Goal: Task Accomplishment & Management: Use online tool/utility

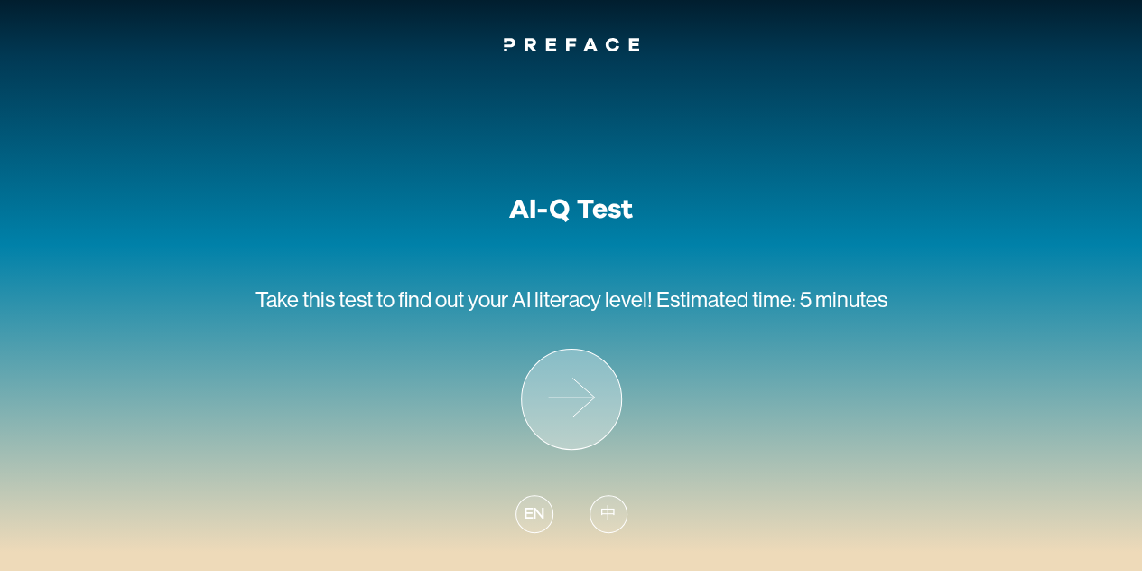
click at [565, 401] on icon at bounding box center [571, 398] width 99 height 99
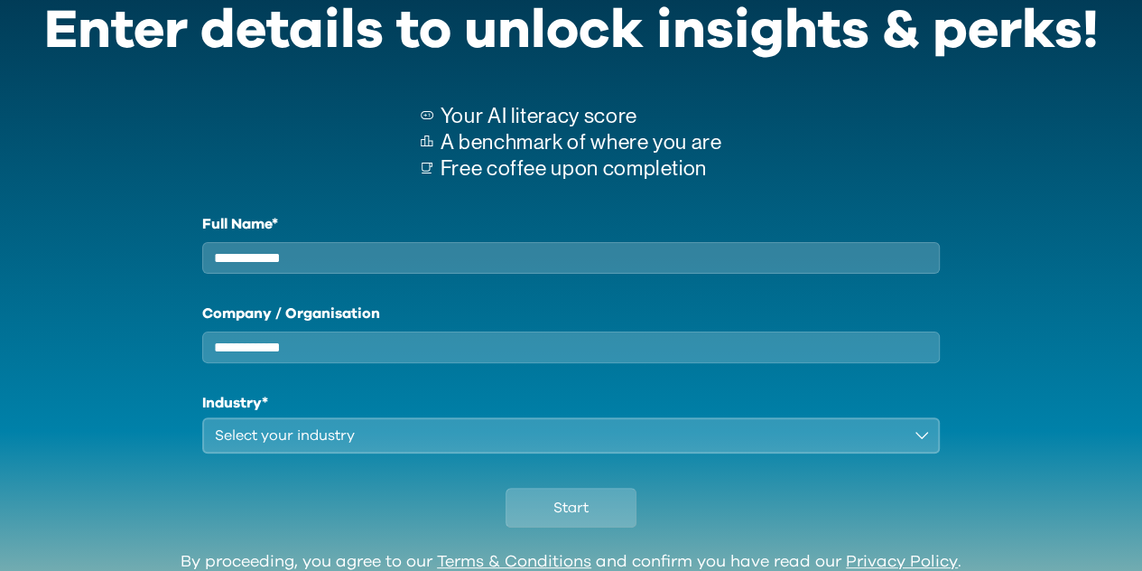
scroll to position [179, 0]
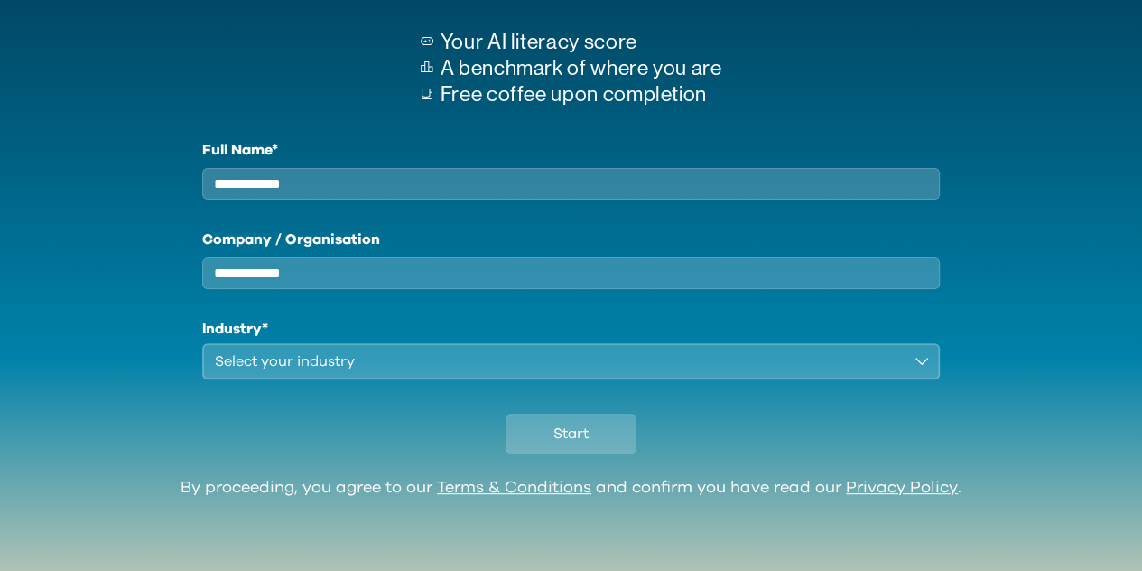
click at [589, 436] on button "Start" at bounding box center [571, 434] width 131 height 40
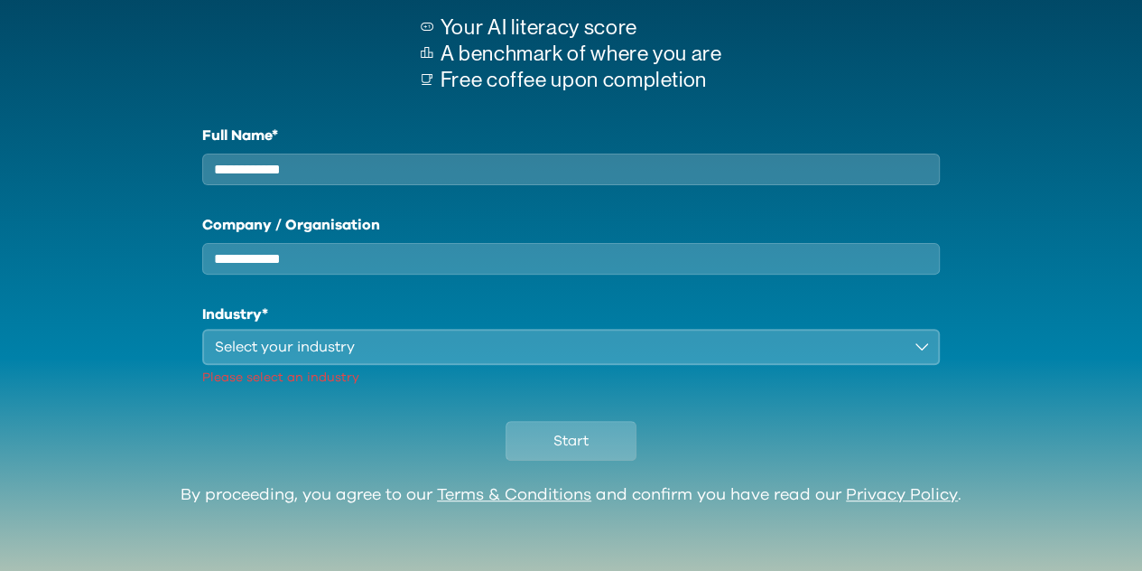
click at [318, 165] on input "Full Name*" at bounding box center [571, 170] width 739 height 32
type input "***"
click at [406, 358] on div "Select your industry" at bounding box center [559, 347] width 688 height 22
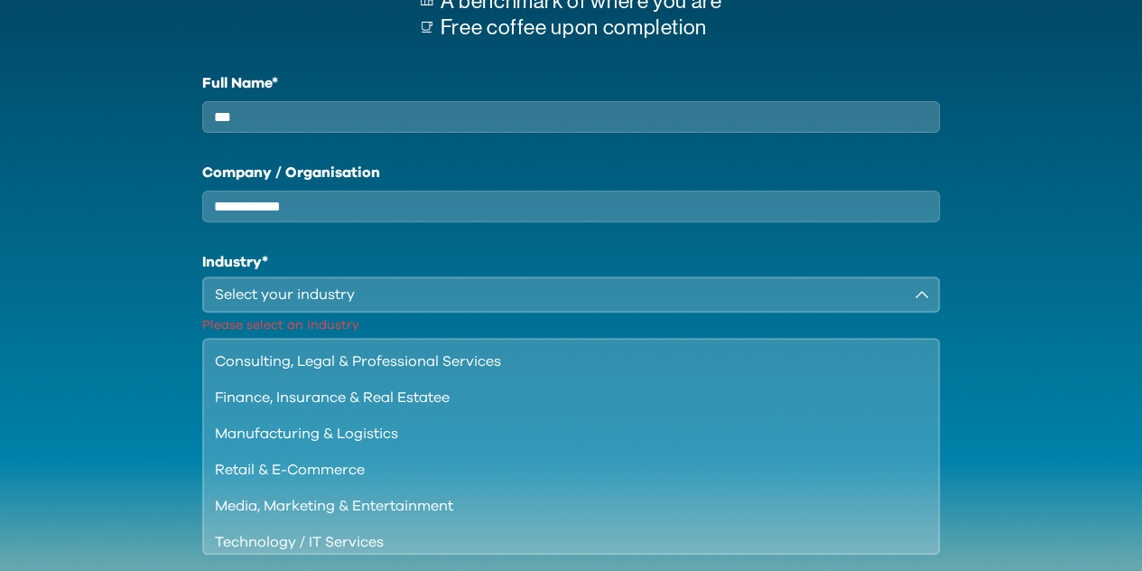
scroll to position [269, 0]
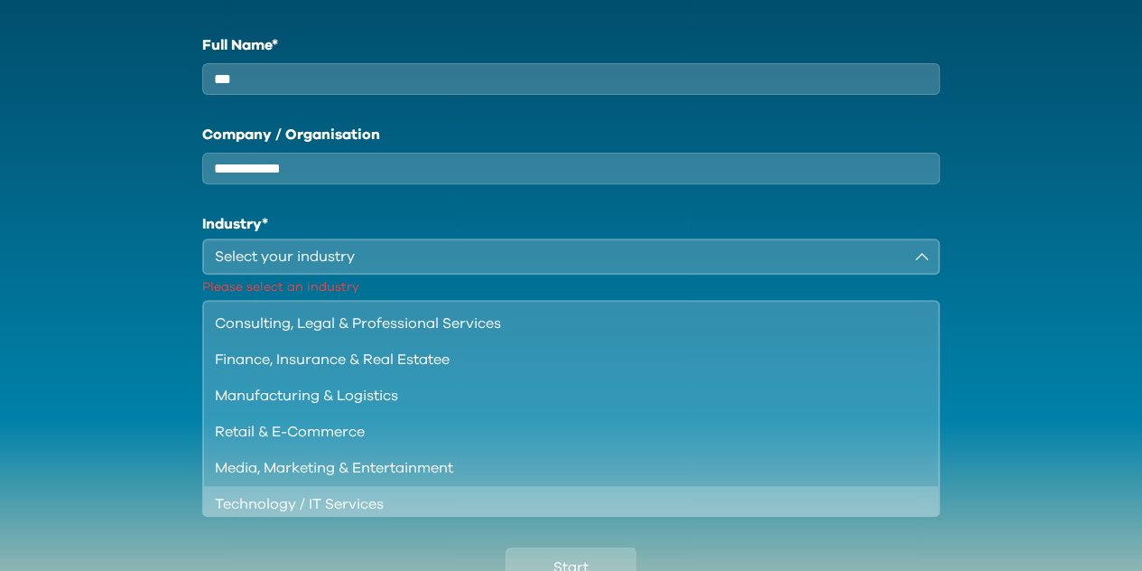
click at [786, 515] on div "Technology / IT Services" at bounding box center [561, 504] width 692 height 22
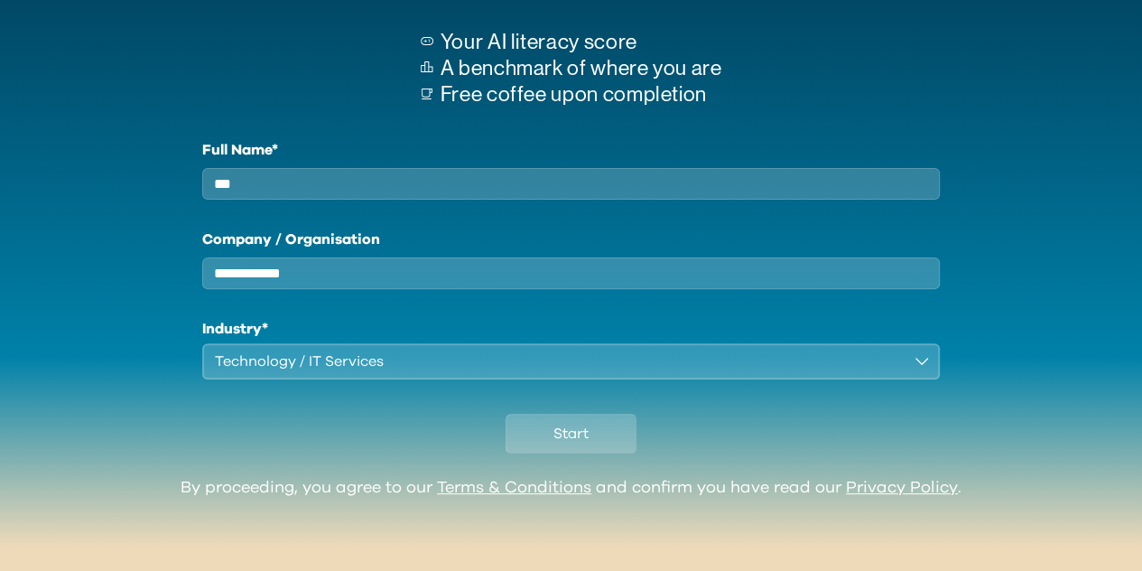
scroll to position [179, 0]
click at [598, 440] on button "Start" at bounding box center [571, 434] width 131 height 40
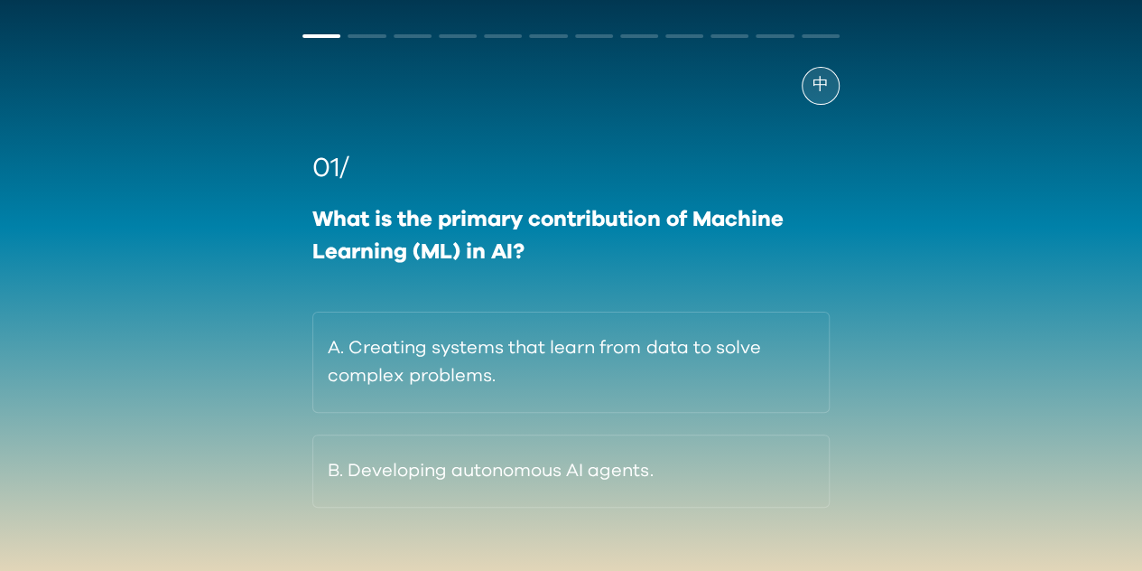
scroll to position [101, 0]
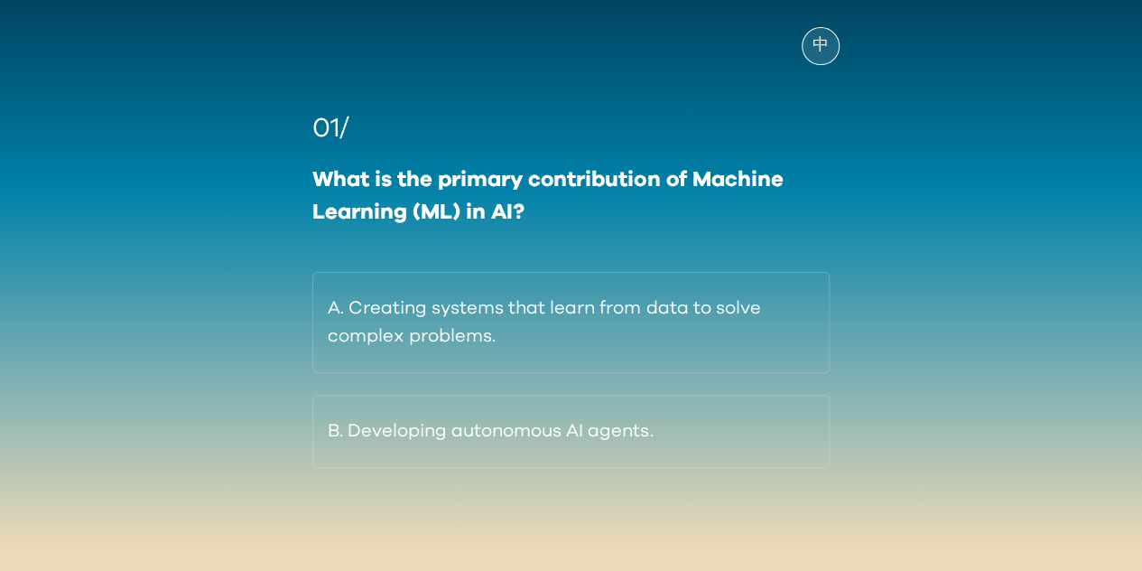
click at [565, 330] on button "A. Creating systems that learn from data to solve complex problems." at bounding box center [570, 322] width 516 height 101
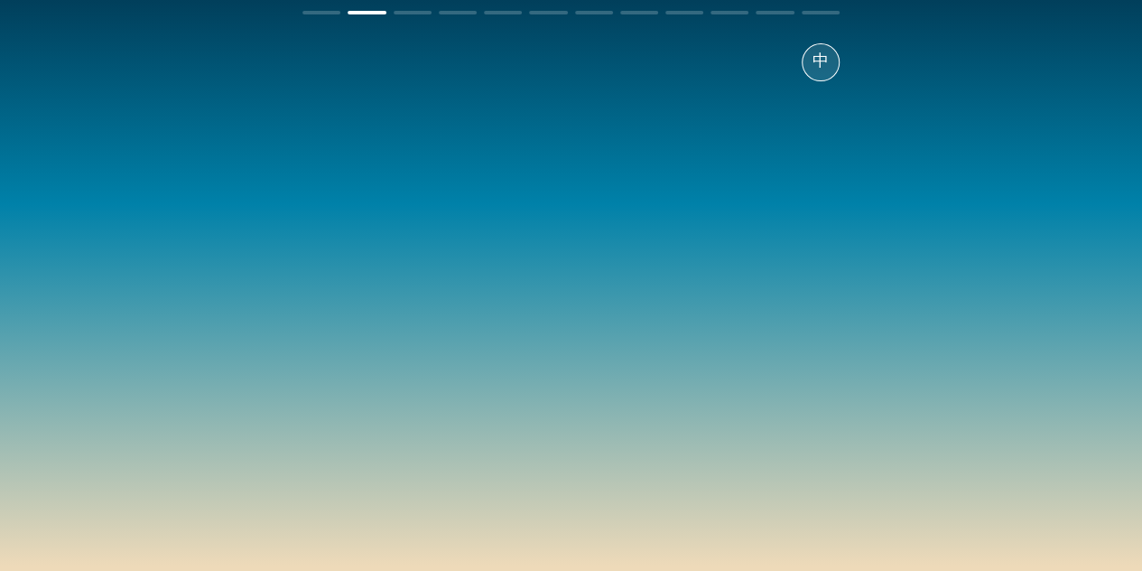
scroll to position [90, 0]
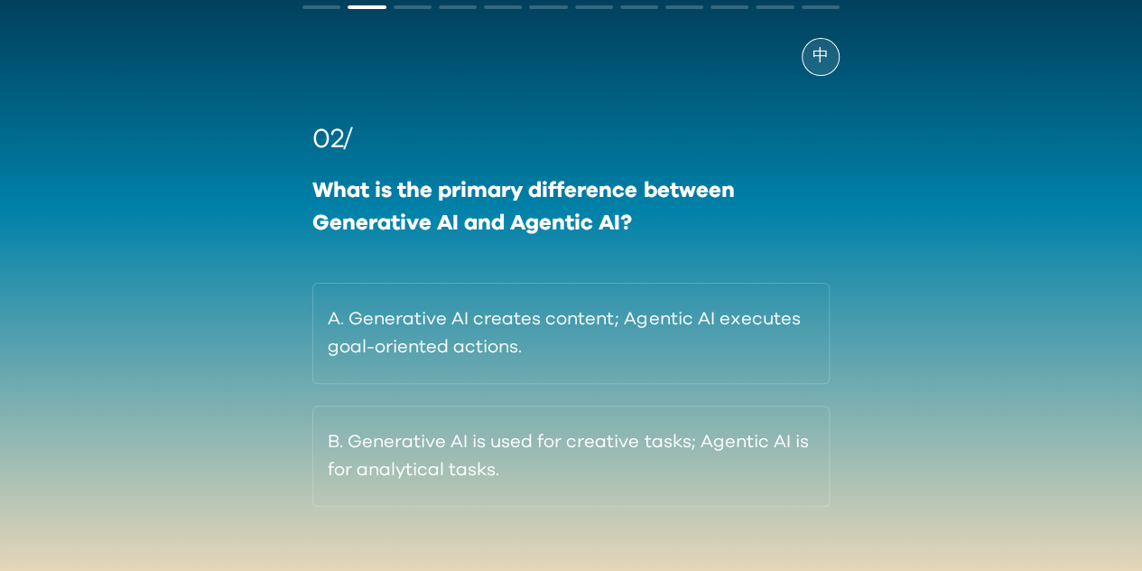
click at [678, 337] on button "A. Generative AI creates content; Agentic AI executes goal-oriented actions." at bounding box center [570, 333] width 516 height 101
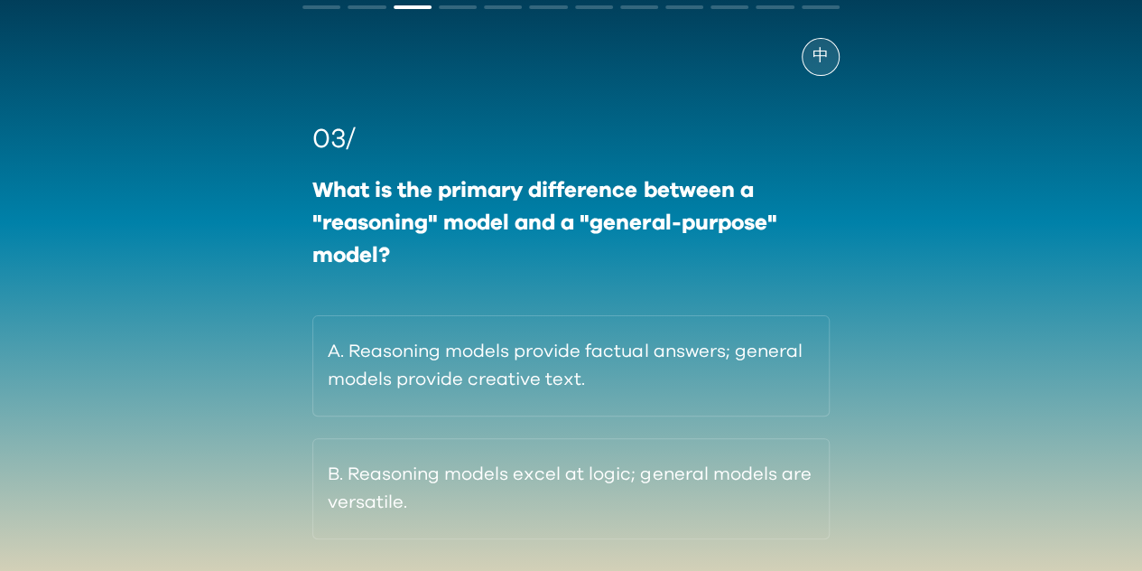
click at [717, 488] on button "B. Reasoning models excel at logic; general models are versatile." at bounding box center [570, 488] width 516 height 101
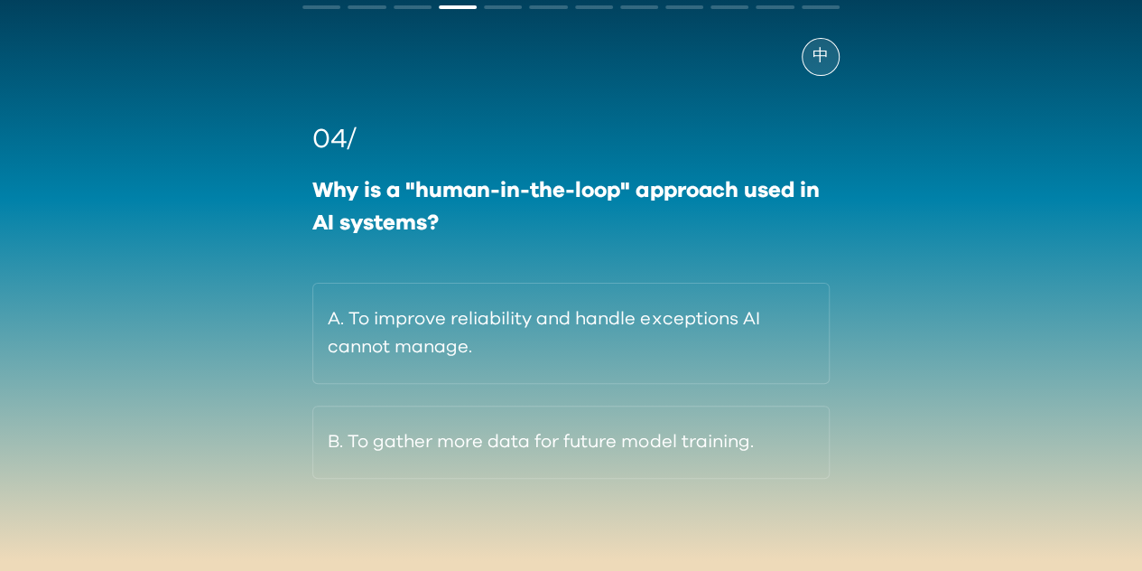
click at [701, 337] on button "A. To improve reliability and handle exceptions AI cannot manage." at bounding box center [570, 333] width 516 height 101
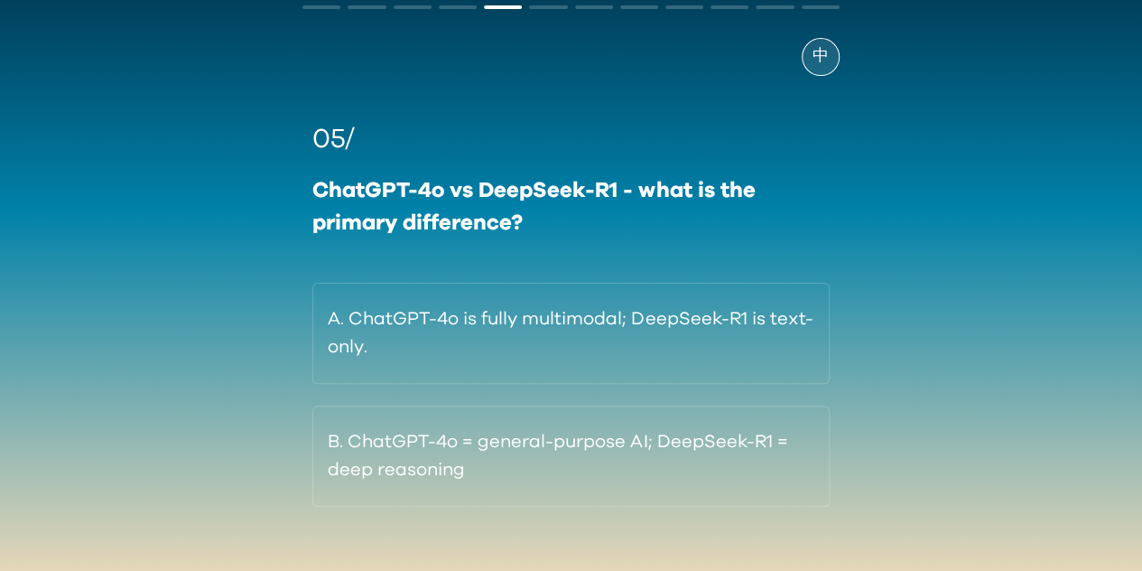
click at [721, 344] on button "A. ChatGPT-4o is fully multimodal; DeepSeek-R1 is text-only." at bounding box center [570, 333] width 516 height 101
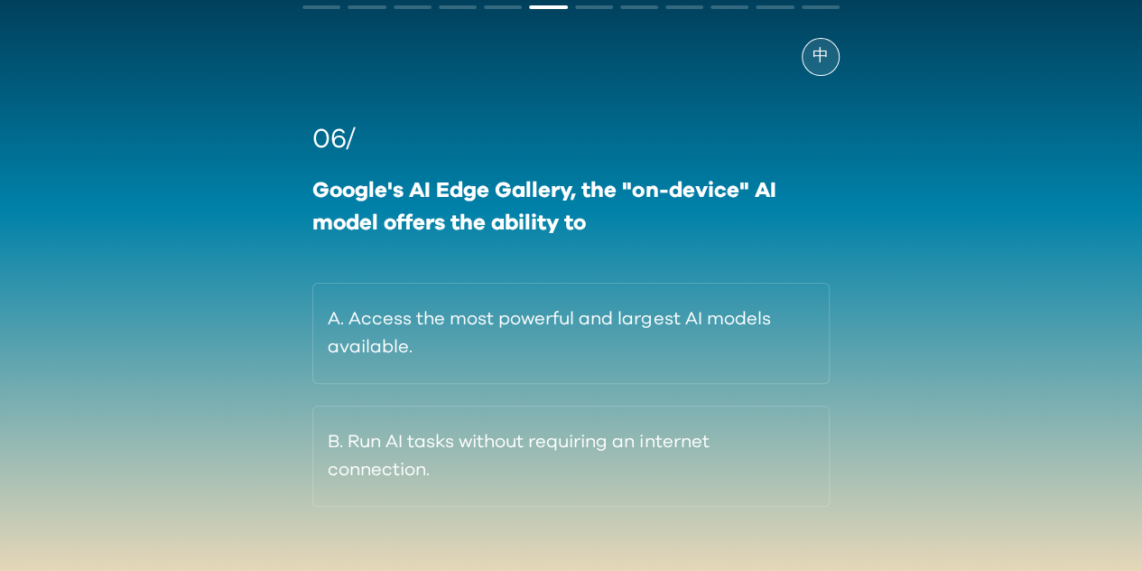
click at [636, 452] on button "B. Run AI tasks without requiring an internet connection." at bounding box center [570, 455] width 516 height 101
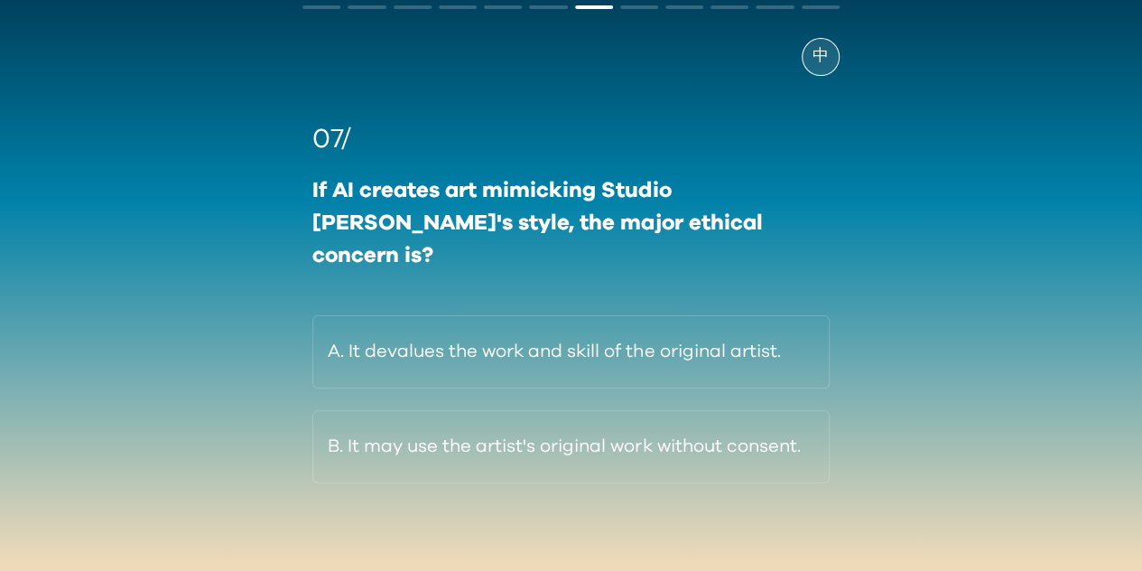
click at [675, 413] on button "B. It may use the artist's original work without consent." at bounding box center [570, 446] width 516 height 73
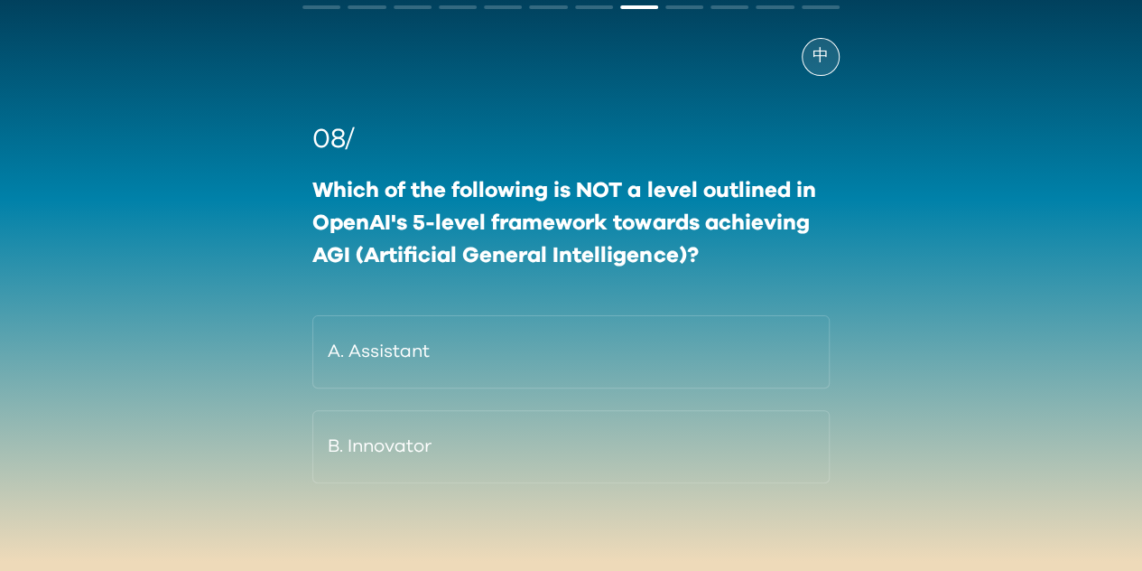
click at [568, 455] on button "B. Innovator" at bounding box center [570, 446] width 516 height 73
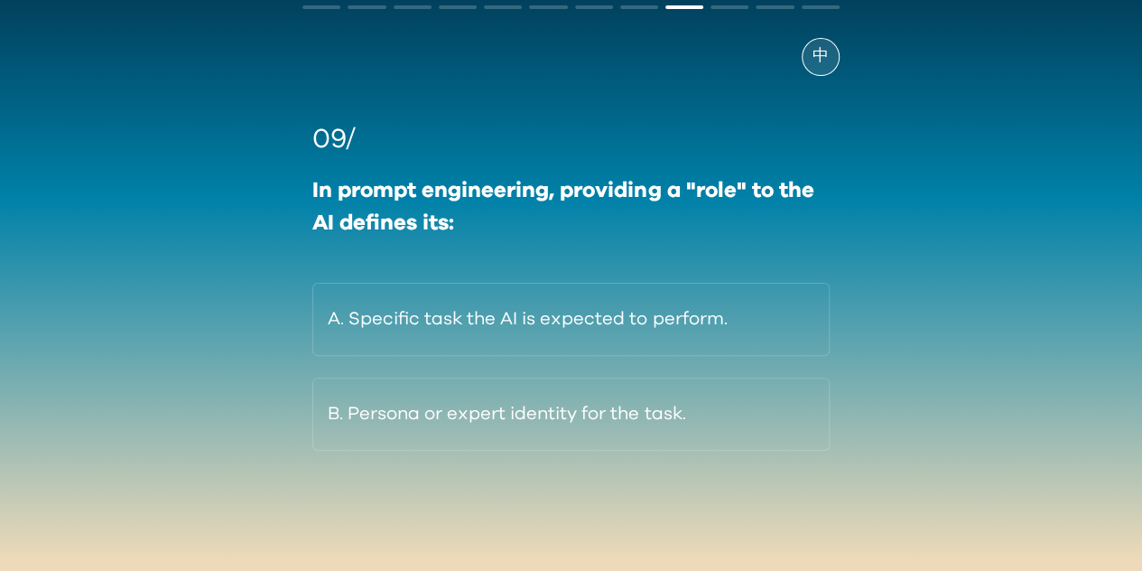
click at [670, 425] on button "B. Persona or expert identity for the task." at bounding box center [570, 413] width 516 height 73
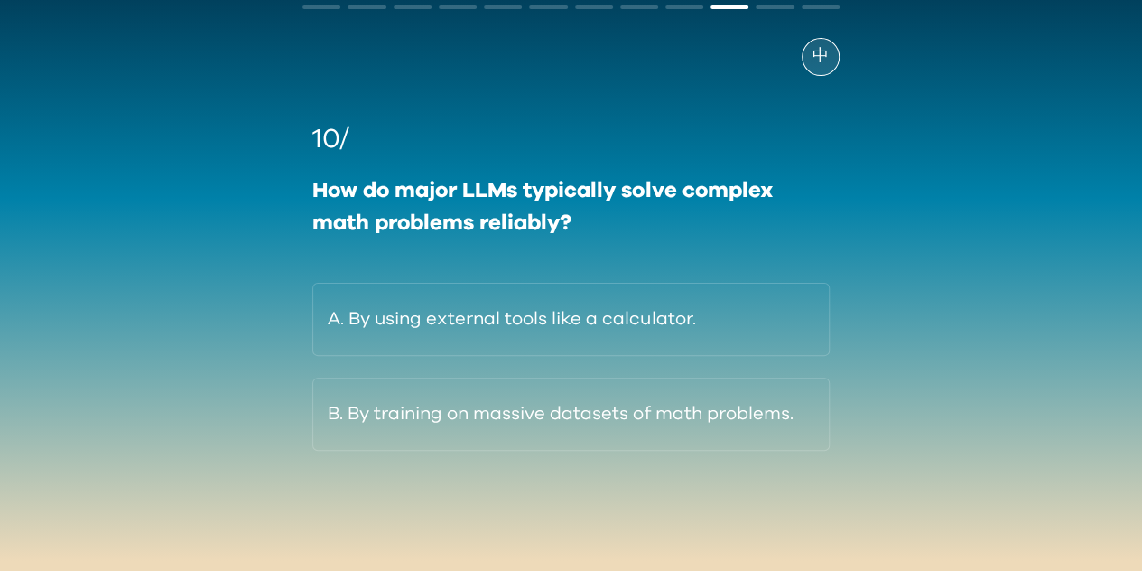
click at [721, 326] on button "A. By using external tools like a calculator." at bounding box center [570, 319] width 516 height 73
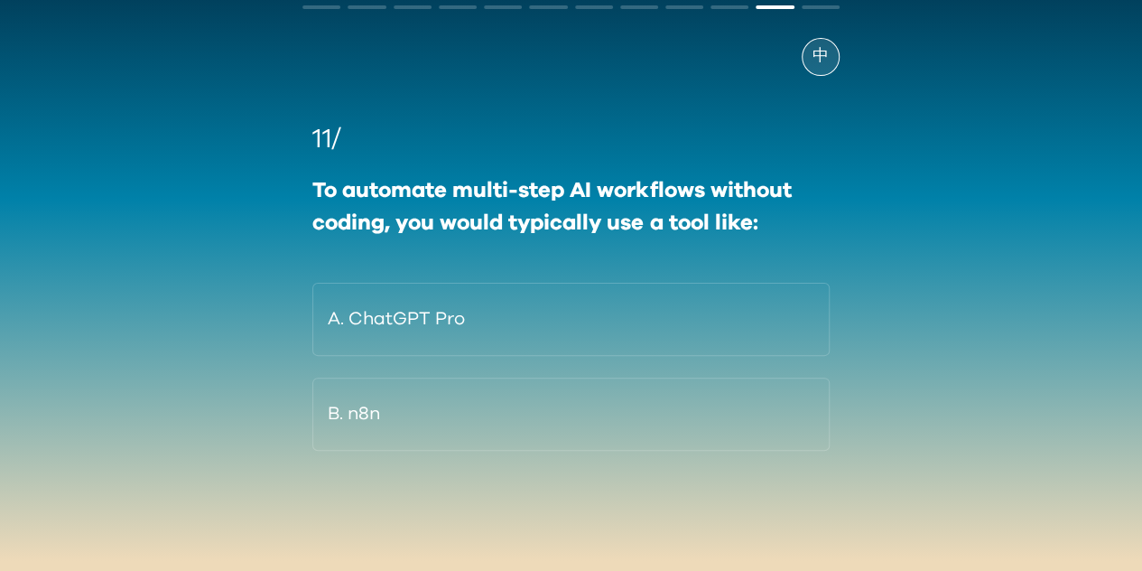
click at [598, 402] on button "B. n8n" at bounding box center [570, 413] width 516 height 73
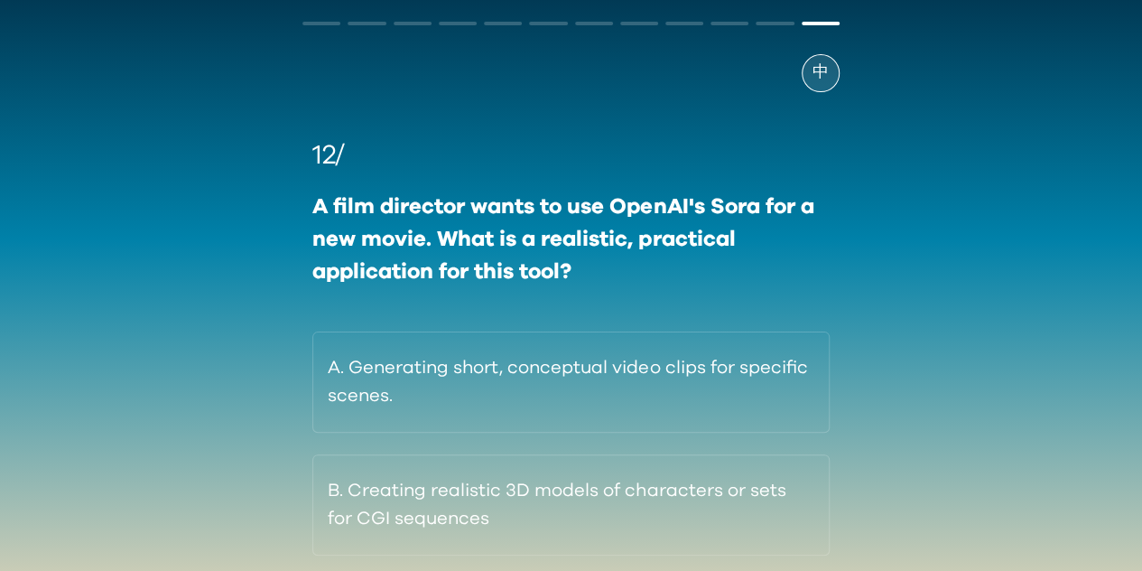
scroll to position [70, 0]
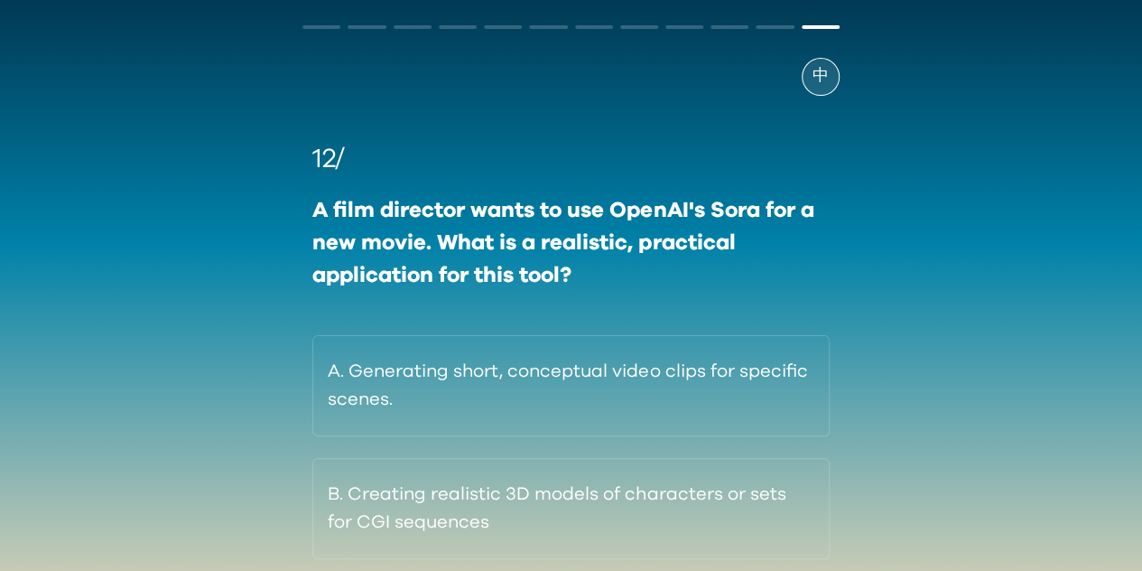
click at [688, 378] on button "A. Generating short, conceptual video clips for specific scenes." at bounding box center [570, 385] width 516 height 101
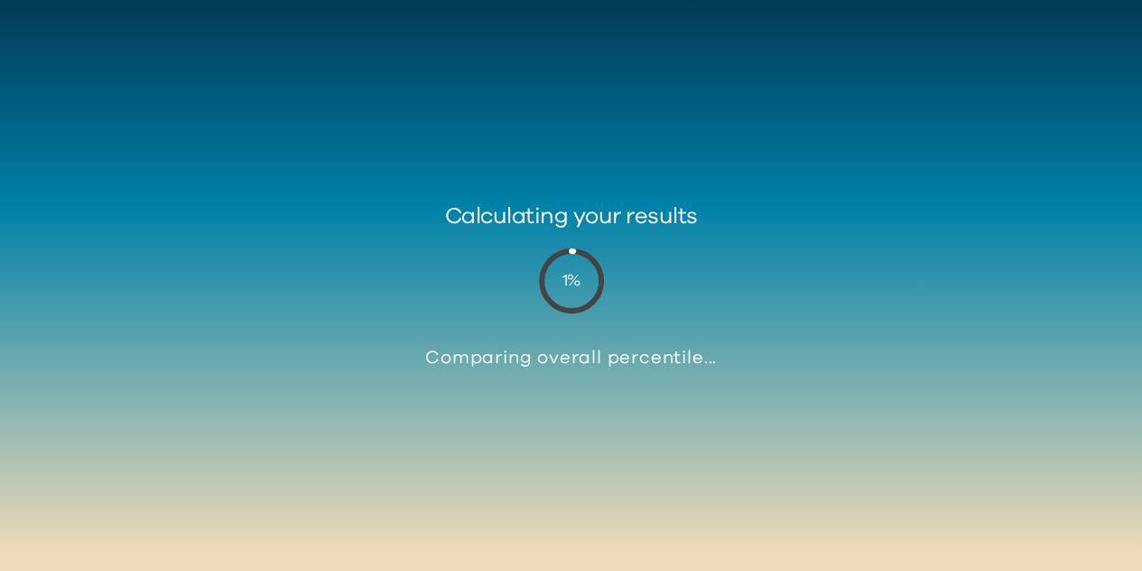
scroll to position [67, 0]
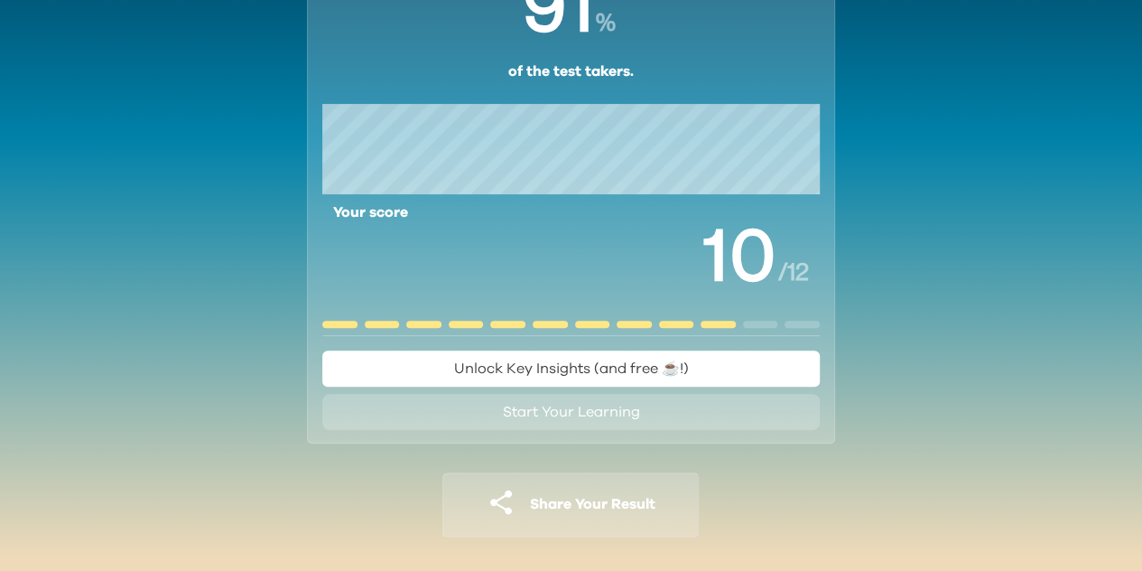
scroll to position [203, 0]
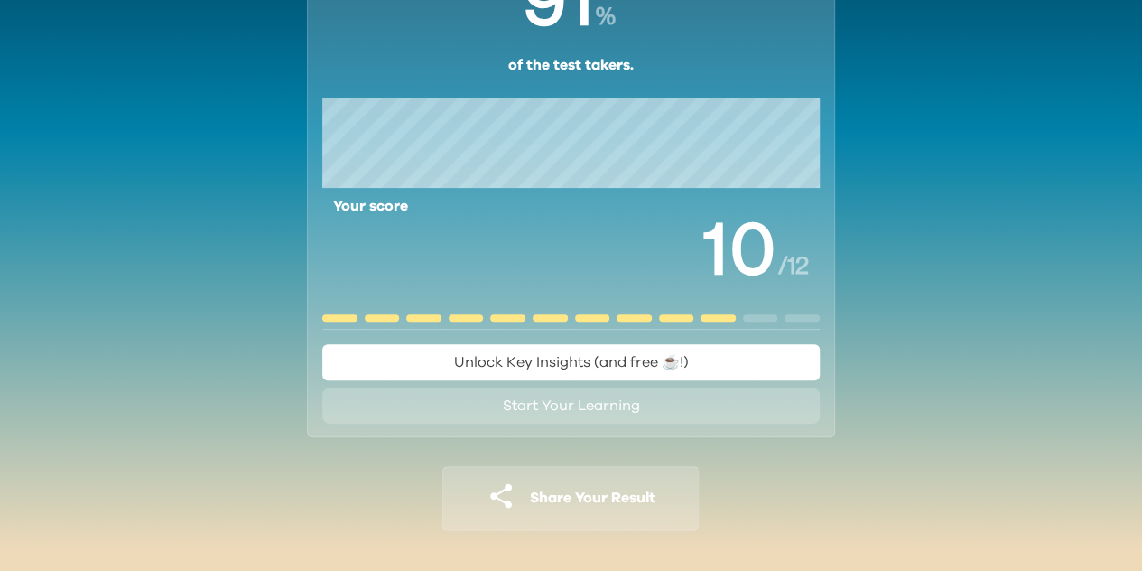
click at [610, 505] on span "Share Your Result" at bounding box center [593, 497] width 126 height 14
click at [559, 512] on button "Share Your Result" at bounding box center [570, 499] width 257 height 66
click at [603, 474] on button "Share Your Result" at bounding box center [570, 499] width 257 height 66
